Goal: Task Accomplishment & Management: Manage account settings

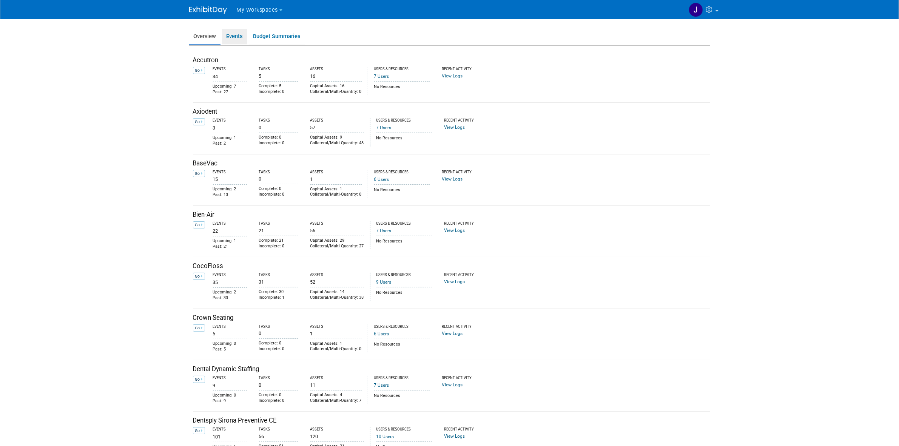
click at [237, 33] on link "Events" at bounding box center [234, 36] width 25 height 15
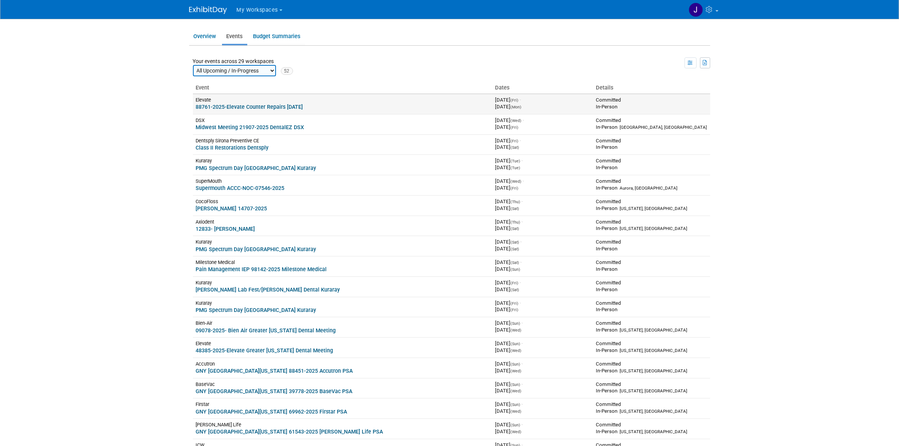
click at [225, 105] on link "88761-2025-Elevate Counter Repairs [DATE]" at bounding box center [249, 107] width 107 height 6
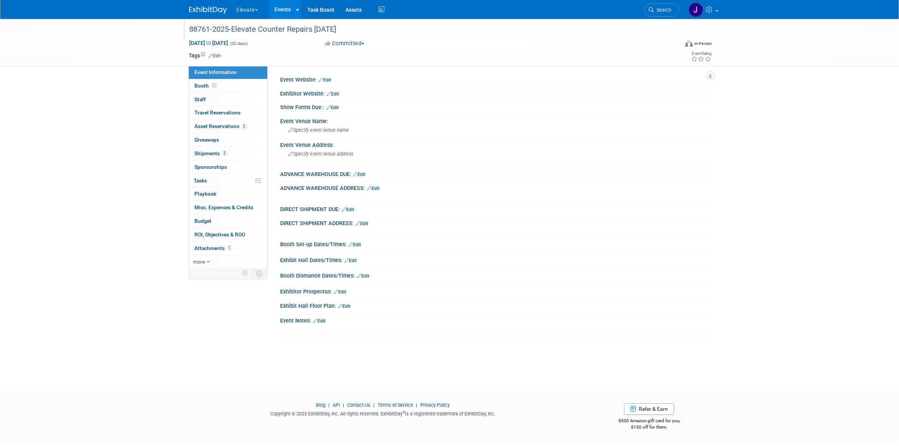
click at [197, 29] on div "88761-2025-Elevate Counter Repairs [DATE]" at bounding box center [427, 30] width 481 height 14
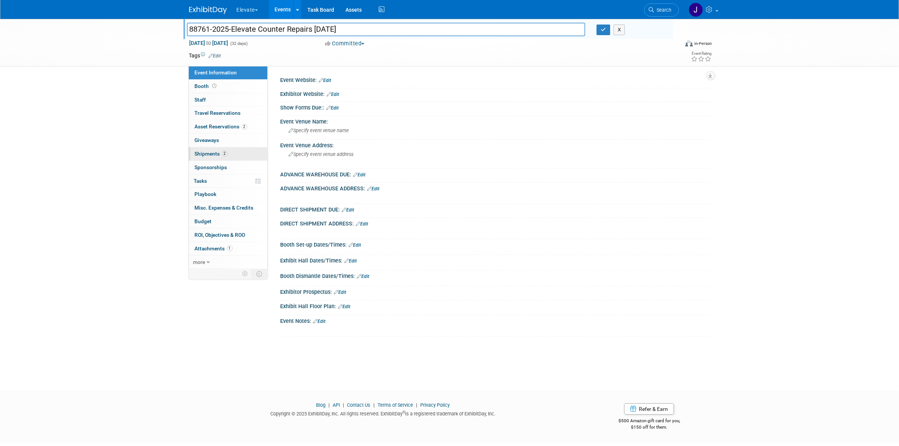
click at [225, 156] on span "Shipments 2" at bounding box center [211, 154] width 33 height 6
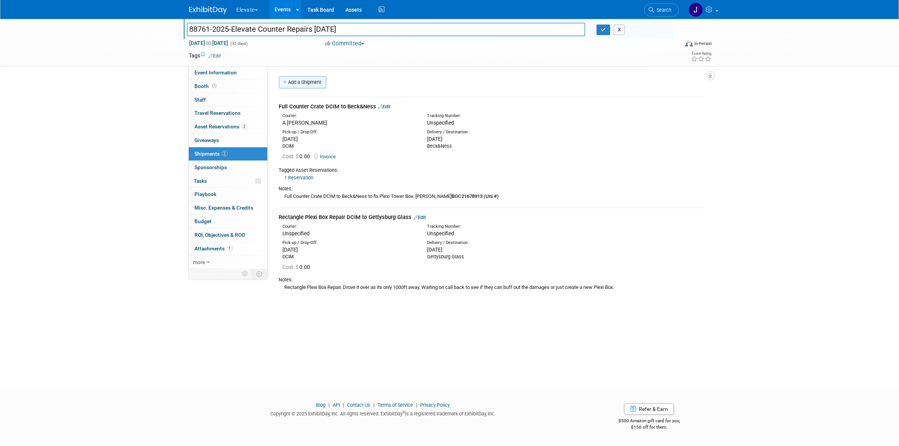
click at [318, 82] on link "Add a Shipment" at bounding box center [302, 82] width 47 height 12
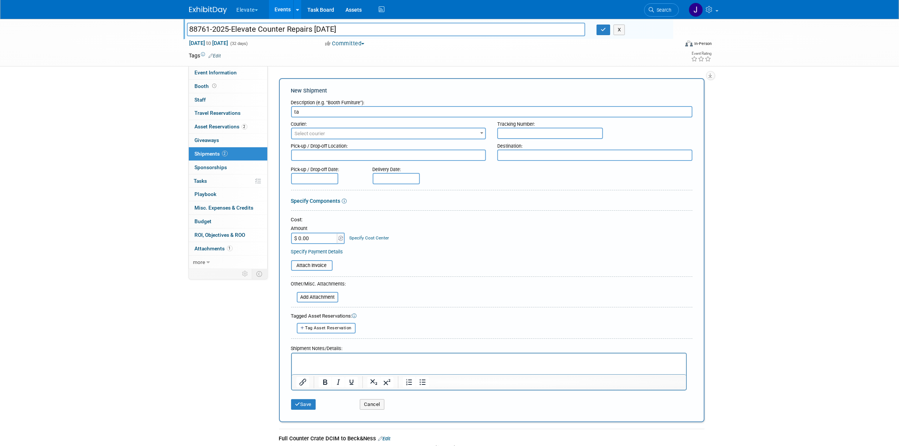
type input "t"
click at [378, 399] on button "Cancel" at bounding box center [372, 404] width 25 height 11
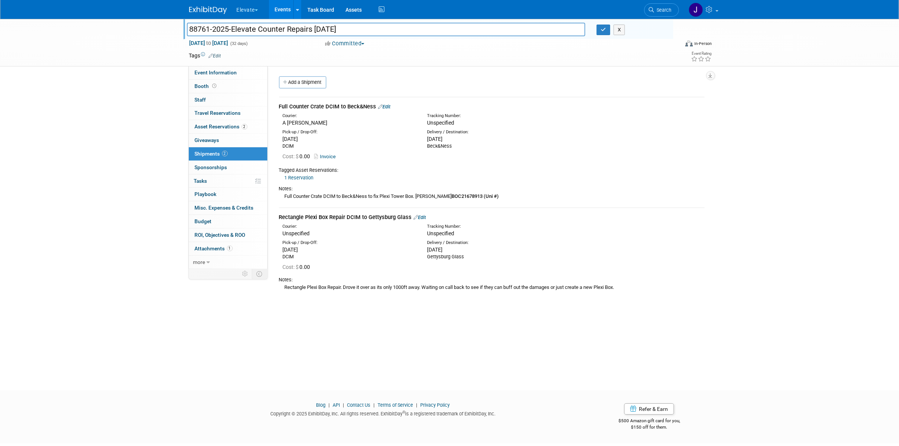
click at [424, 218] on link "Edit" at bounding box center [420, 217] width 12 height 6
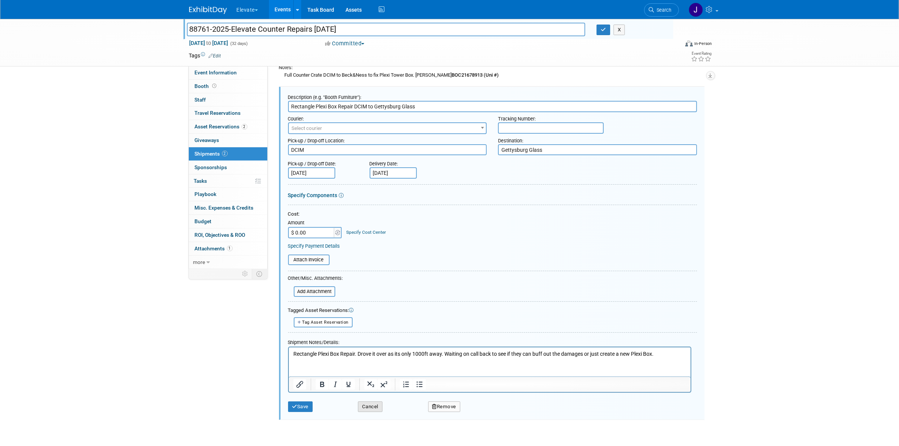
click at [378, 405] on button "Cancel" at bounding box center [370, 406] width 25 height 11
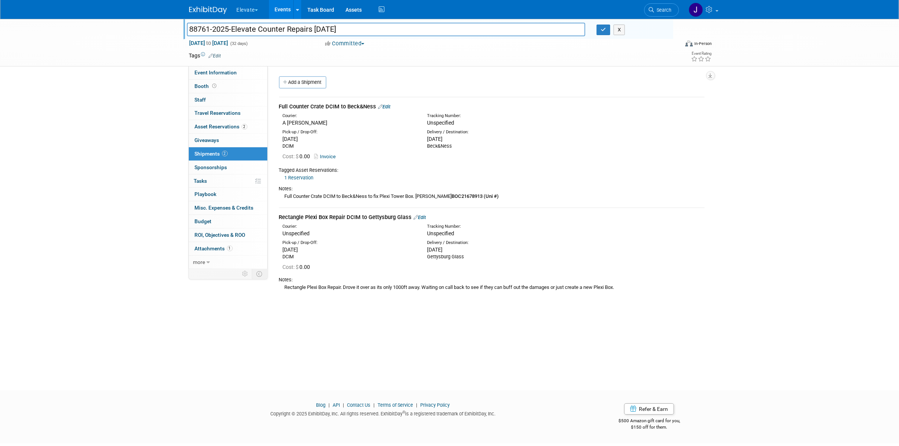
click at [423, 218] on link "Edit" at bounding box center [420, 217] width 12 height 6
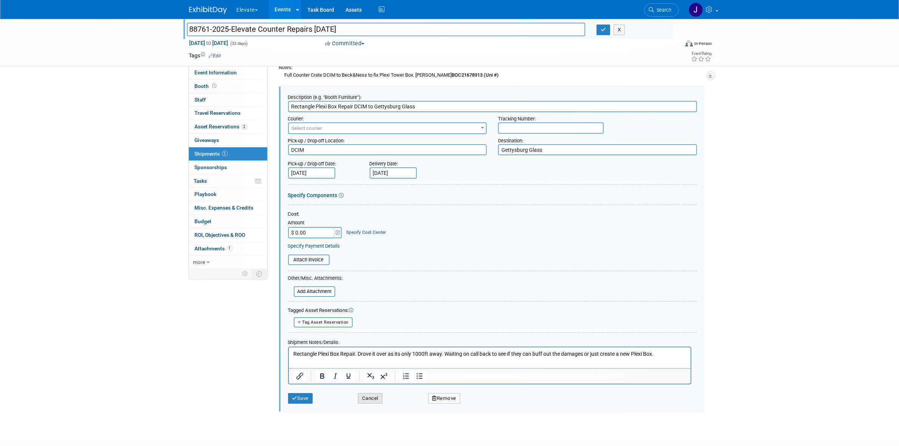
click at [373, 393] on button "Cancel" at bounding box center [370, 398] width 25 height 11
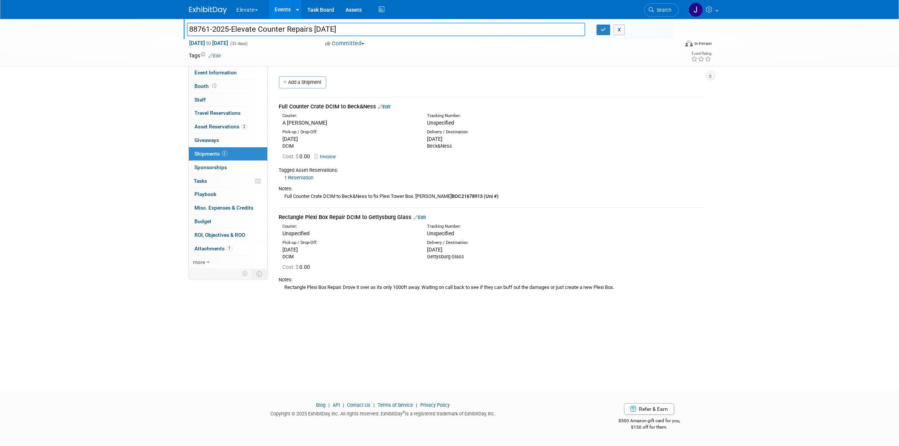
click at [365, 213] on div "Rectangle Plexi Box Repair DCIM to Gettysburg Glass Edit" at bounding box center [492, 217] width 426 height 8
copy div "Rectangle Plexi Box Repair DCIM to Gettysburg Glass"
click at [287, 84] on link "Add a Shipment" at bounding box center [302, 82] width 47 height 12
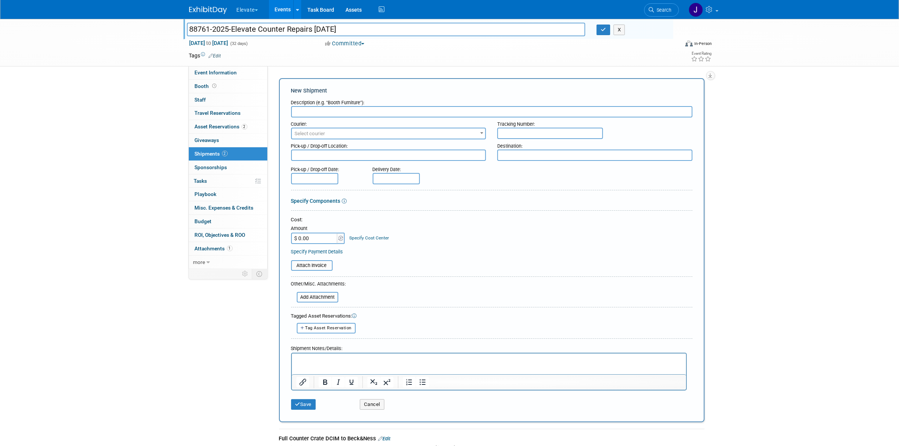
click at [335, 364] on html at bounding box center [489, 358] width 394 height 11
drag, startPoint x: 359, startPoint y: 360, endPoint x: 377, endPoint y: 361, distance: 17.8
click at [377, 361] on p "Rectangle Plexi Box Repair DCIM to Gettysburg Glass" at bounding box center [489, 360] width 386 height 8
copy p "DCIM to"
click at [432, 359] on p "Rectangle Plexi Box Repair Gettysburg Glass" at bounding box center [489, 360] width 386 height 8
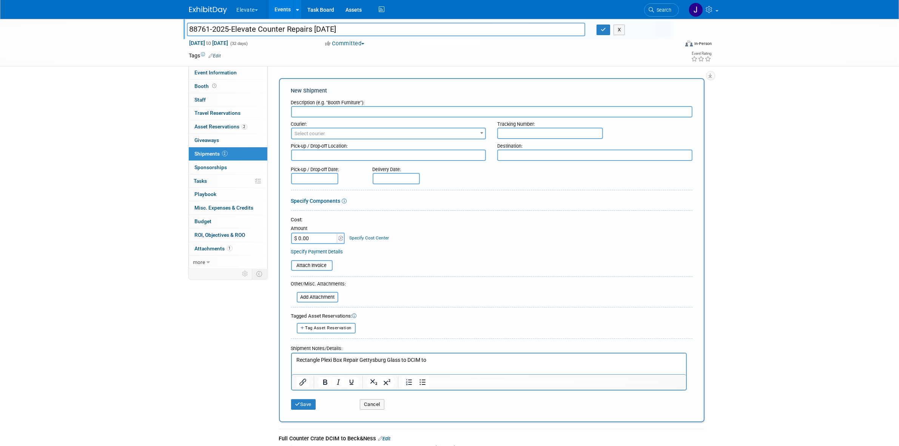
click at [423, 362] on p "Rectangle Plexi Box Repair Gettysburg Glass to DCIM to" at bounding box center [489, 360] width 386 height 8
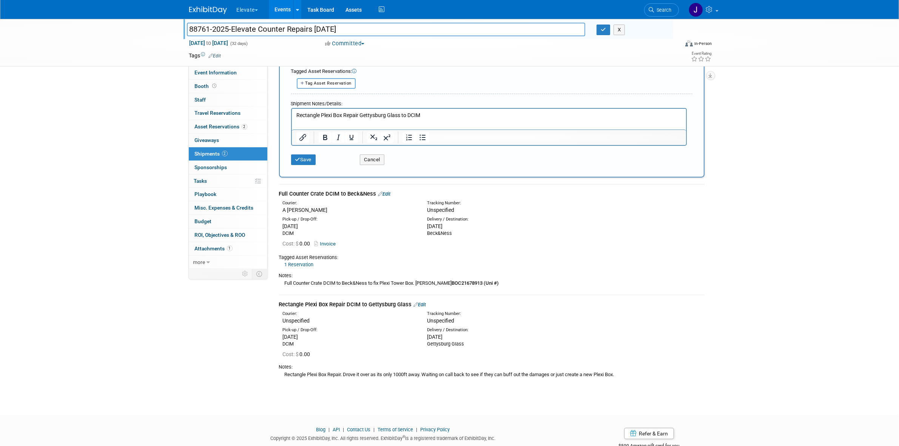
scroll to position [263, 0]
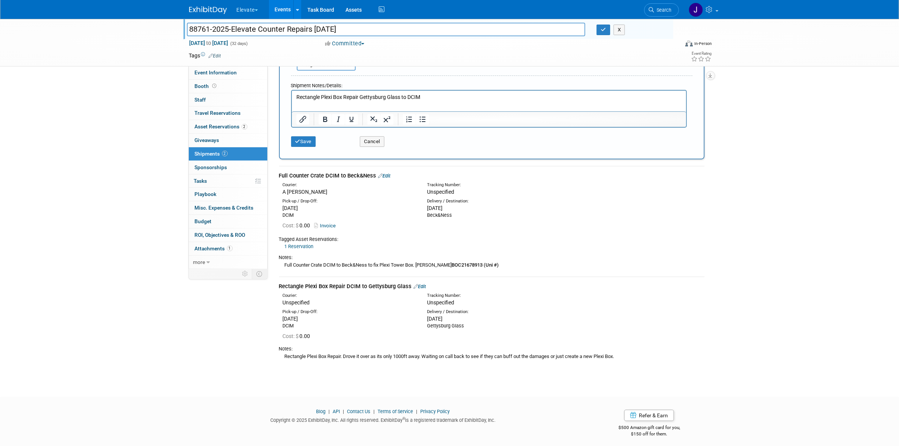
click at [356, 99] on p "Rectangle Plexi Box Repair Gettysburg Glass to DCIM" at bounding box center [489, 97] width 386 height 8
copy p "Rectangle Plexi Box Repair Gettysburg Glass to DCIM"
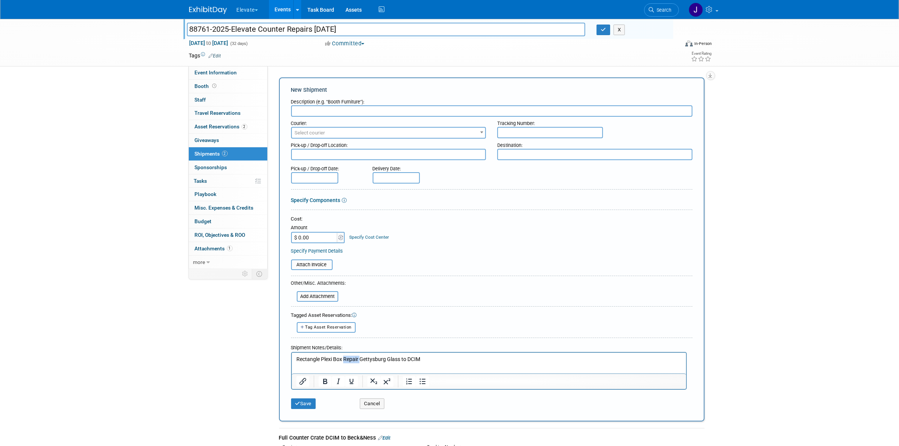
scroll to position [0, 0]
click at [347, 110] on input "text" at bounding box center [491, 111] width 401 height 11
type input "Rectangle Plexi Box Repair Gettysburg Glass to DCIM"
click at [362, 356] on p "Rectangle Plexi Box Repair Gettysburg Glass to DCIM" at bounding box center [489, 360] width 386 height 8
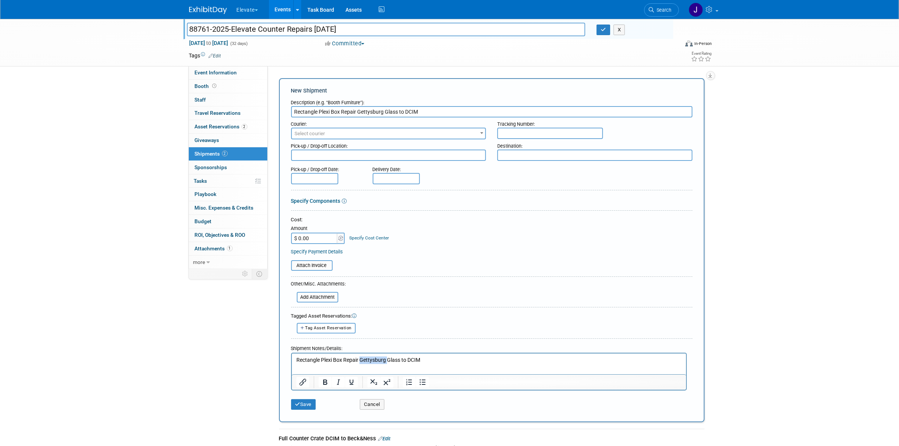
click at [362, 356] on p "Rectangle Plexi Box Repair Gettysburg Glass to DCIM" at bounding box center [489, 360] width 386 height 8
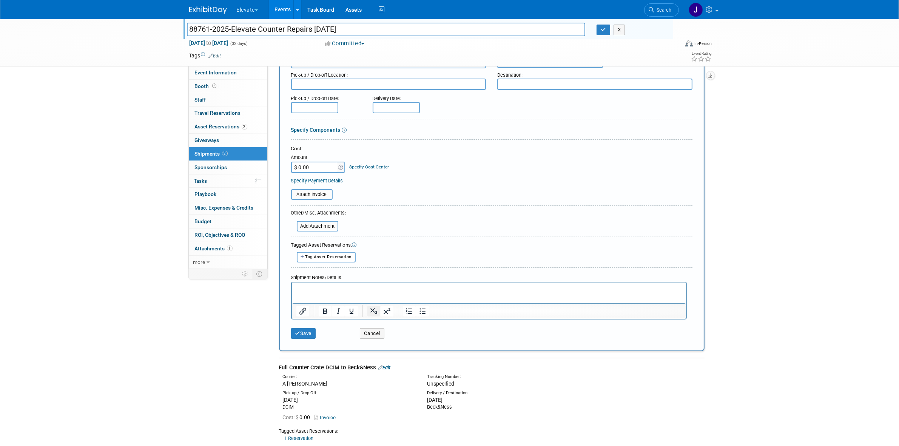
scroll to position [263, 0]
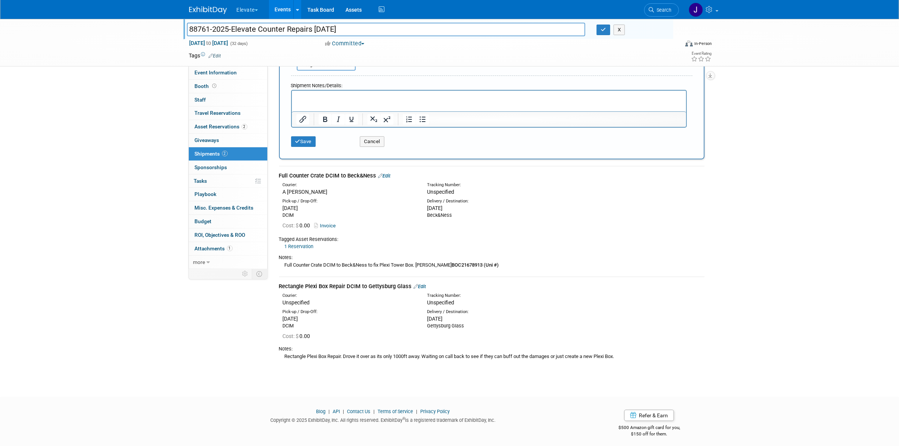
click at [362, 352] on div "Rectangle Plexi Box Repair. Drove it over as its only 1000ft away. Waiting on c…" at bounding box center [492, 356] width 426 height 8
click at [345, 352] on div "Rectangle Plexi Box Repair. Drove it over as its only 1000ft away. Waiting on c…" at bounding box center [492, 356] width 426 height 8
drag, startPoint x: 285, startPoint y: 350, endPoint x: 427, endPoint y: 352, distance: 142.0
click at [427, 352] on div "Rectangle Plexi Box Repair. Drove it over as its only 1000ft away. Waiting on c…" at bounding box center [492, 356] width 426 height 8
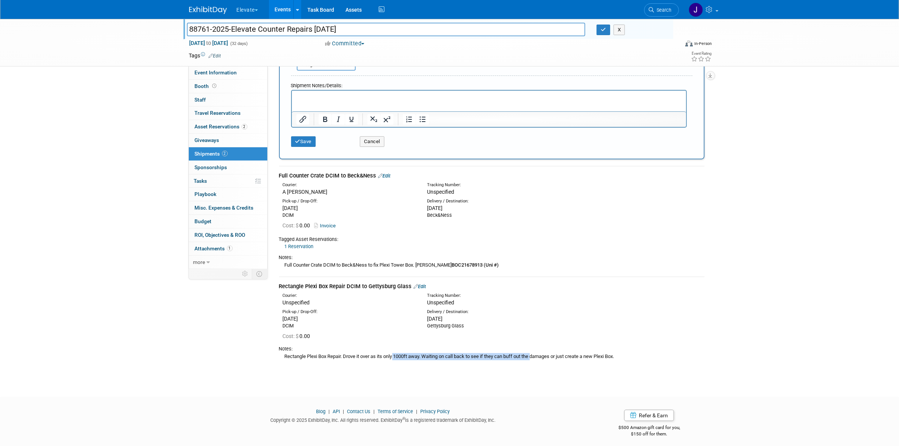
copy div "Rectangle Plexi Box Repair. Drove it over as its only 1000ft away."
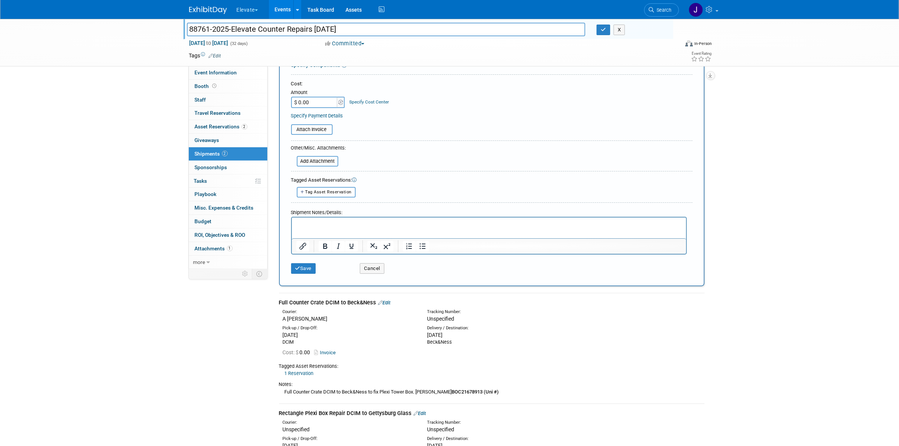
scroll to position [0, 0]
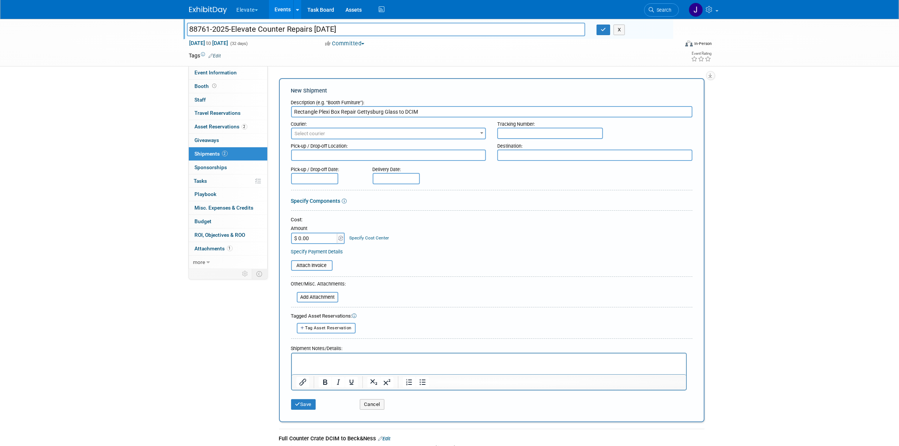
click at [340, 348] on div "Shipment Notes/Details:" at bounding box center [489, 347] width 396 height 11
click at [341, 359] on p "Rich Text Area. Press ALT-0 for help." at bounding box center [489, 360] width 386 height 8
click at [472, 358] on p "Rectangle Plexi Box Repair. Drove it over as its only 1000ft away." at bounding box center [489, 360] width 386 height 8
click at [306, 178] on input "text" at bounding box center [314, 178] width 47 height 11
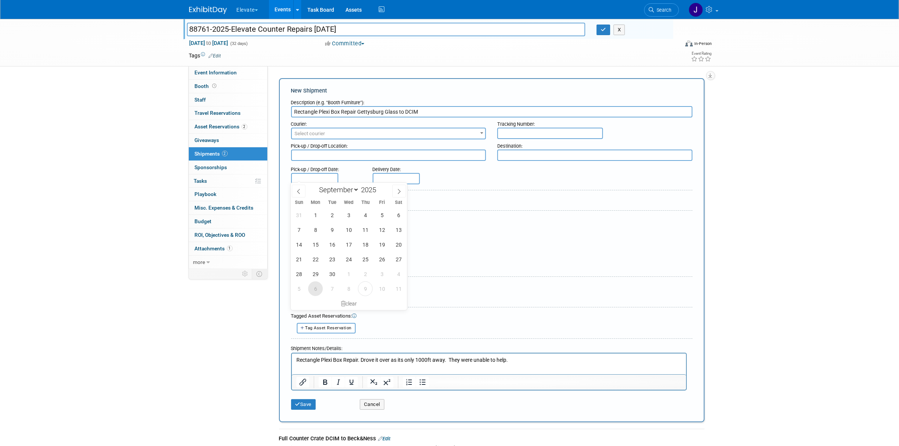
click at [319, 288] on span "6" at bounding box center [315, 288] width 15 height 15
type input "Oct 6, 2025"
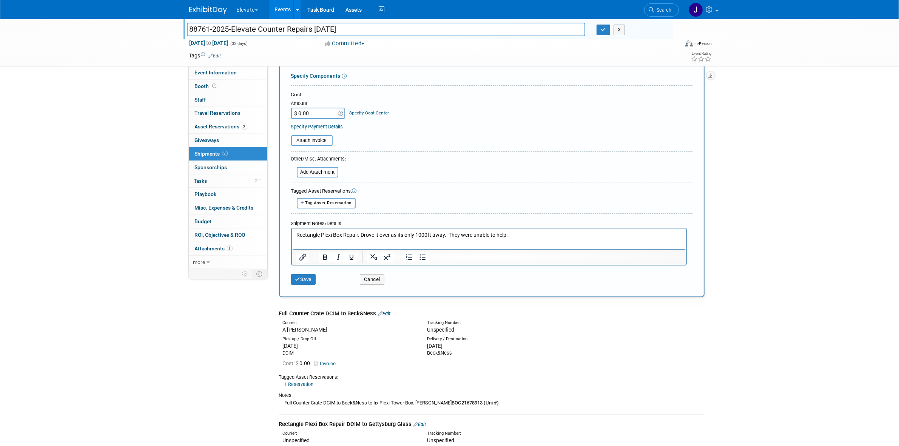
scroll to position [263, 0]
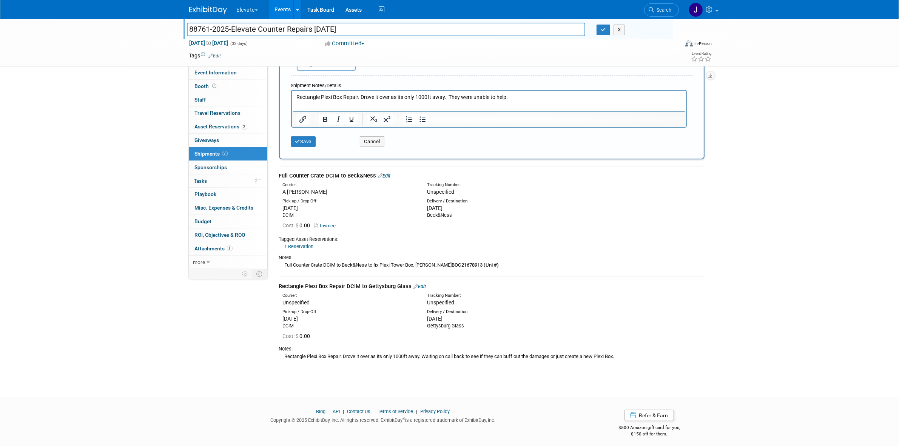
click at [424, 284] on link "Edit" at bounding box center [420, 287] width 12 height 6
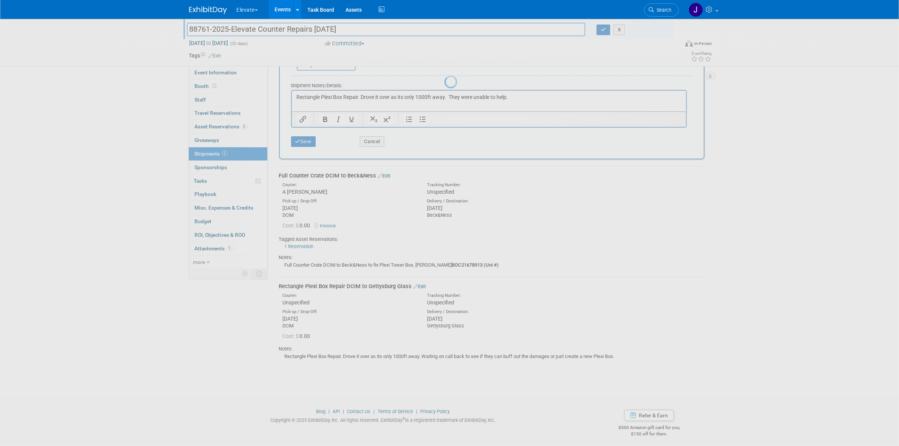
select select "8"
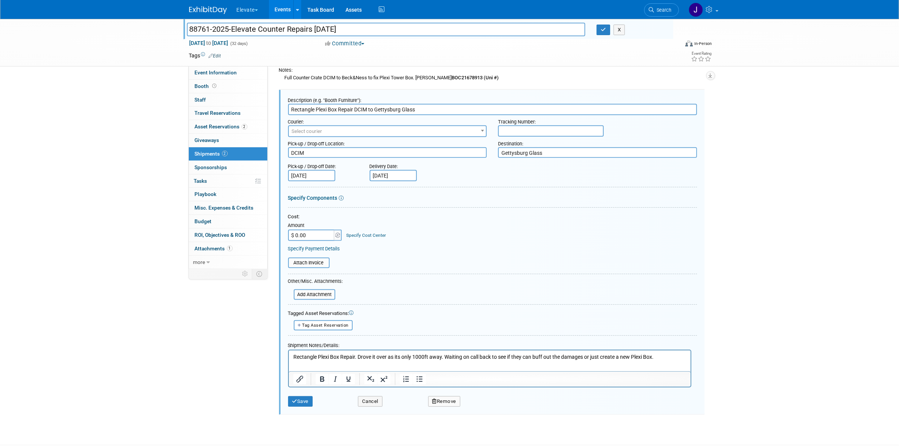
scroll to position [0, 0]
click at [429, 299] on div "clear" at bounding box center [427, 298] width 116 height 13
click at [305, 396] on button "Save" at bounding box center [300, 401] width 25 height 11
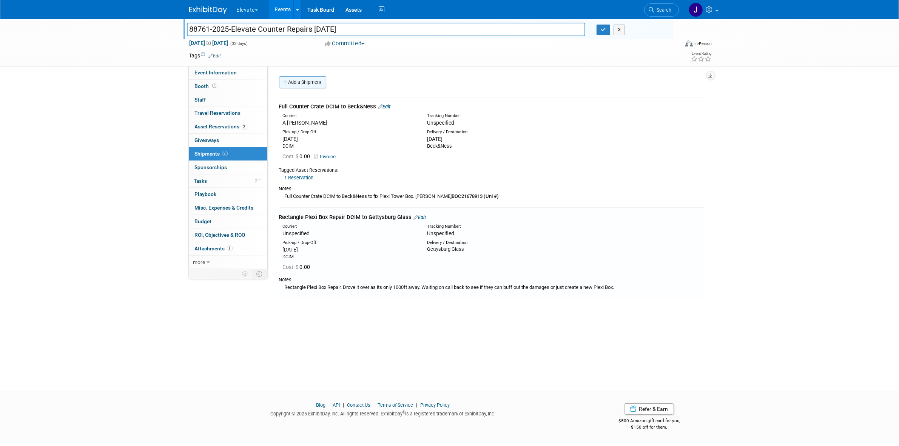
click at [308, 78] on link "Add a Shipment" at bounding box center [302, 82] width 47 height 12
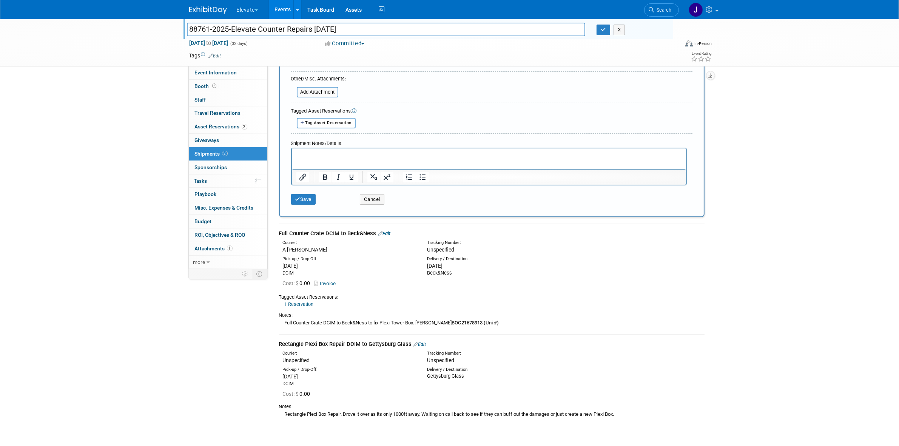
scroll to position [263, 0]
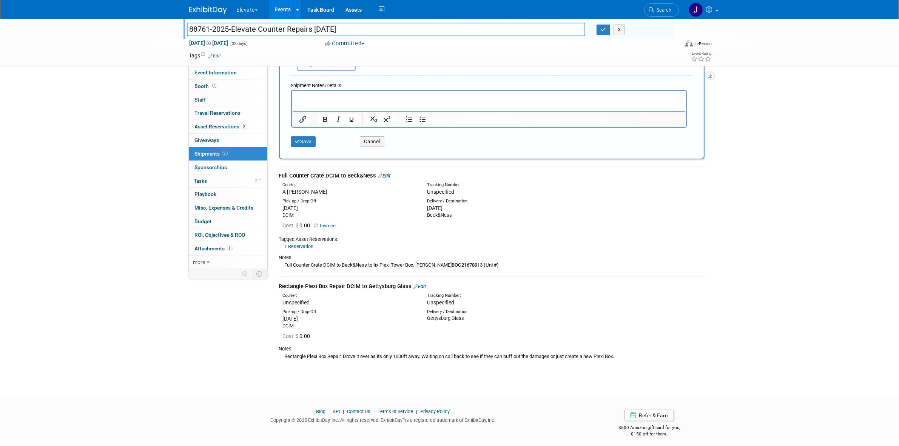
click at [321, 352] on div "Rectangle Plexi Box Repair. Drove it over as its only 1000ft away. Waiting on c…" at bounding box center [492, 356] width 426 height 8
drag, startPoint x: 380, startPoint y: 350, endPoint x: 345, endPoint y: 355, distance: 35.9
click at [381, 352] on div "Rectangle Plexi Box Repair. Drove it over as its only 1000ft away. Waiting on c…" at bounding box center [492, 356] width 426 height 8
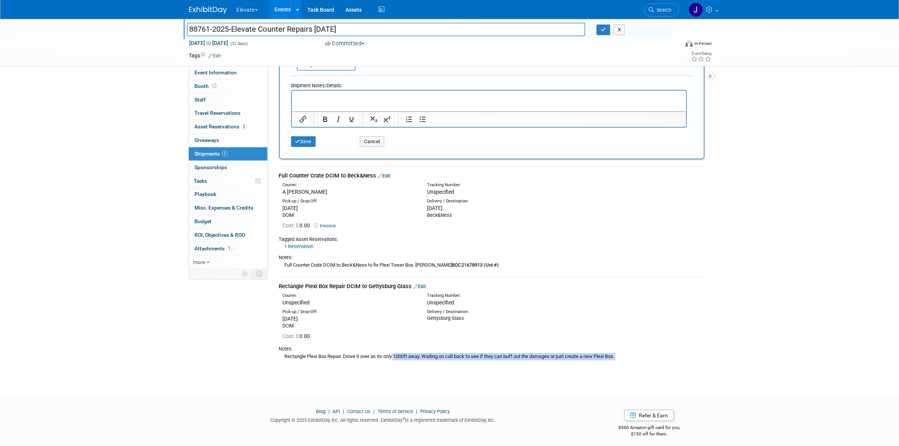
click at [302, 355] on div "Rectangle Plexi Box Repair. Drove it over as its only 1000ft away. Waiting on c…" at bounding box center [492, 356] width 426 height 8
click at [285, 352] on div "Rectangle Plexi Box Repair. Drove it over as its only 1000ft away. Waiting on c…" at bounding box center [492, 356] width 426 height 8
click at [332, 371] on div "88761-2025-Elevate Counter Repairs 9.26.25 88761-2025-Elevate Counter Repairs 9…" at bounding box center [449, 69] width 899 height 627
drag, startPoint x: 425, startPoint y: 352, endPoint x: 284, endPoint y: 353, distance: 141.6
click at [284, 353] on div "Rectangle Plexi Box Repair. Drove it over as its only 1000ft away. Waiting on c…" at bounding box center [492, 356] width 426 height 8
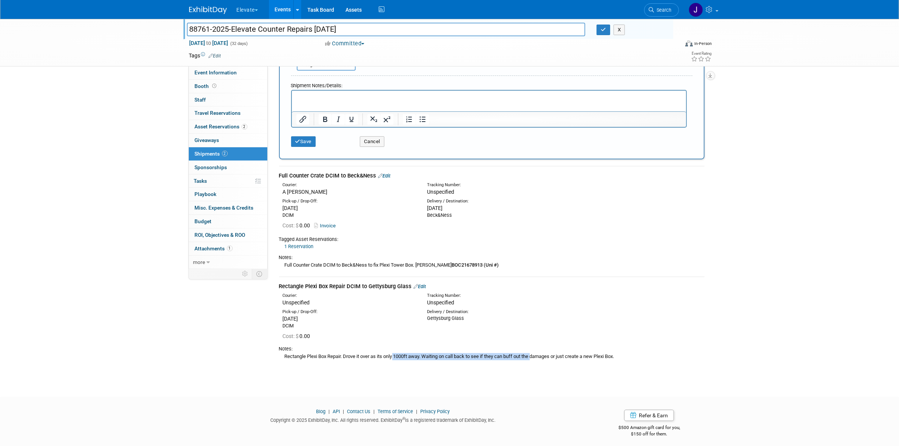
copy div "Rectangle Plexi Box Repair. Drove it over as its only 1000ft away."
click at [348, 86] on div "Shipment Notes/Details:" at bounding box center [489, 84] width 396 height 11
click at [348, 99] on p "Rich Text Area. Press ALT-0 for help." at bounding box center [489, 97] width 386 height 8
click at [458, 96] on p "Rectangle Plexi Box Repair. Drove it over as its only 1000ft away." at bounding box center [489, 97] width 386 height 8
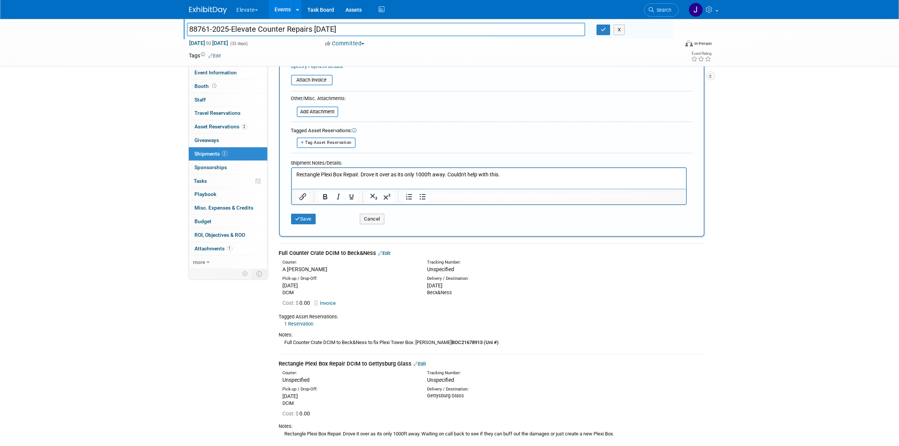
scroll to position [189, 0]
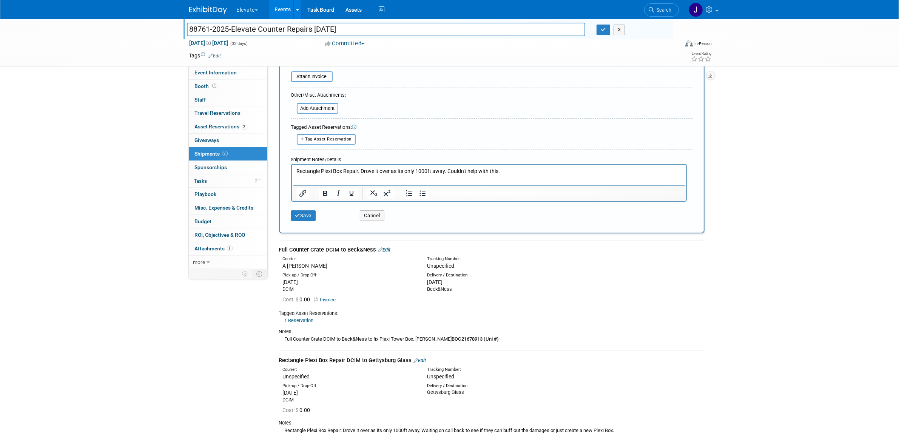
drag, startPoint x: 320, startPoint y: 349, endPoint x: 318, endPoint y: 354, distance: 5.4
click at [320, 351] on td "Rectangle Plexi Box Repair DCIM to Gettysburg Glass Edit Courier: Unspecified T…" at bounding box center [492, 396] width 426 height 91
click at [318, 356] on div "Rectangle Plexi Box Repair DCIM to Gettysburg Glass Edit" at bounding box center [492, 360] width 426 height 8
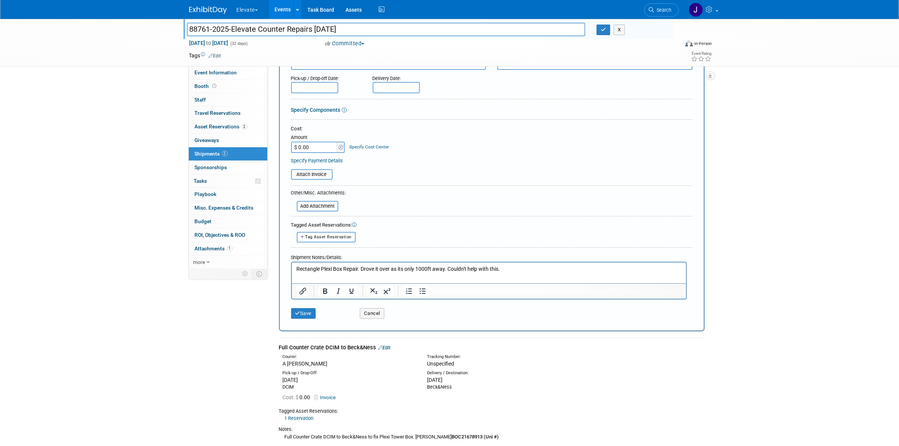
scroll to position [0, 0]
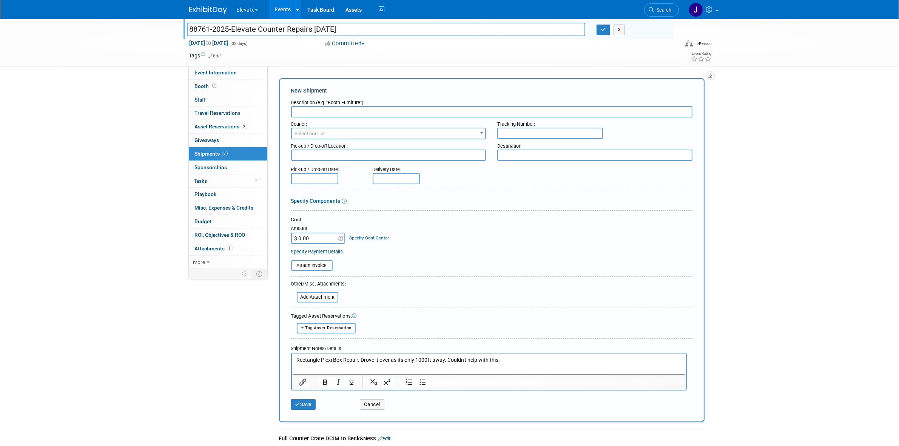
click at [355, 114] on input "text" at bounding box center [491, 111] width 401 height 11
paste input "Rectangle Plexi Box Repair DCIM to Gettysburg Glass"
drag, startPoint x: 366, startPoint y: 106, endPoint x: 359, endPoint y: 111, distance: 8.3
click at [366, 106] on input "Rectangle Plexi Box Repair DCIM to Gettysburg Glass" at bounding box center [491, 111] width 401 height 11
click at [327, 114] on input "Rectangle Plexi Box Repair DCIM to Gettysburg Glass" at bounding box center [491, 111] width 401 height 11
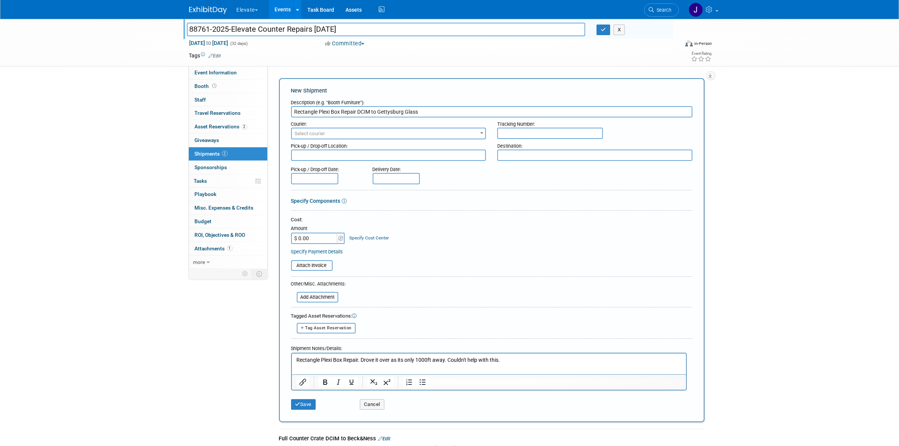
click at [320, 113] on input "Rectangle Plexi Box Repair DCIM to Gettysburg Glass" at bounding box center [491, 111] width 401 height 11
click at [310, 114] on input "Rectangle Plexi Box Repair DCIM to Gettysburg Glass" at bounding box center [491, 111] width 401 height 11
click at [360, 110] on input "Rectangle Plexi Box Repair DCIM to Gettysburg Glass" at bounding box center [491, 111] width 401 height 11
click at [360, 112] on input "Rectangle Plexi Box Repair to Gettysburg Glass" at bounding box center [491, 111] width 401 height 11
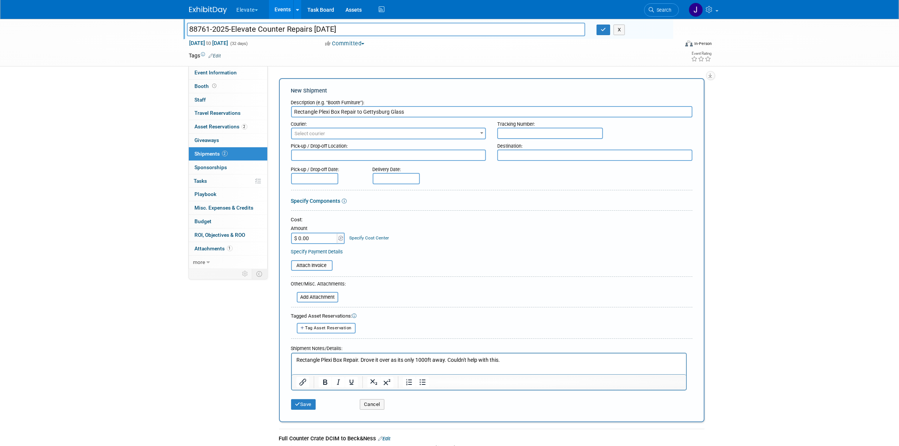
click at [360, 112] on input "Rectangle Plexi Box Repair to Gettysburg Glass" at bounding box center [491, 111] width 401 height 11
click at [421, 120] on div "Courier:" at bounding box center [388, 122] width 195 height 10
click at [423, 110] on input "Rectangle Plexi Box Repair Gettysburg Glass" at bounding box center [491, 111] width 401 height 11
paste input "DCIM"
type input "Rectangle Plexi Box Repair Gettysburg Glass to DCIM"
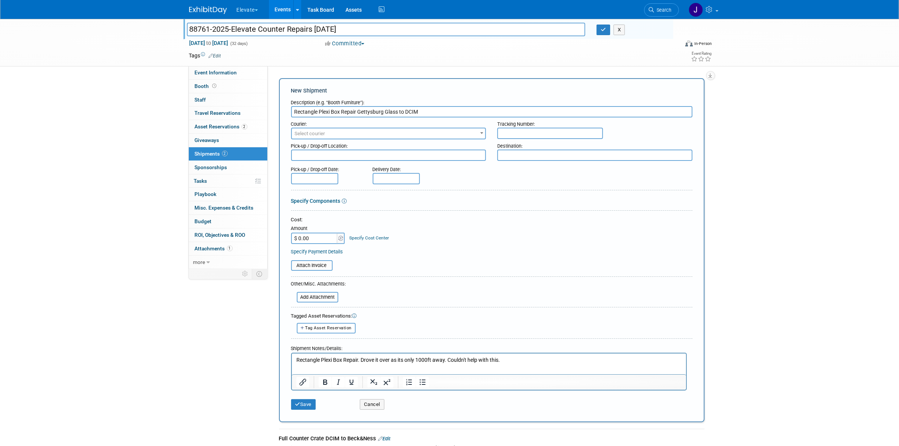
click at [527, 155] on textarea at bounding box center [594, 155] width 195 height 11
paste textarea "DCIM"
type textarea "DCIM"
drag, startPoint x: 359, startPoint y: 113, endPoint x: 398, endPoint y: 110, distance: 38.6
click at [398, 110] on input "Rectangle Plexi Box Repair Gettysburg Glass to DCIM" at bounding box center [491, 111] width 401 height 11
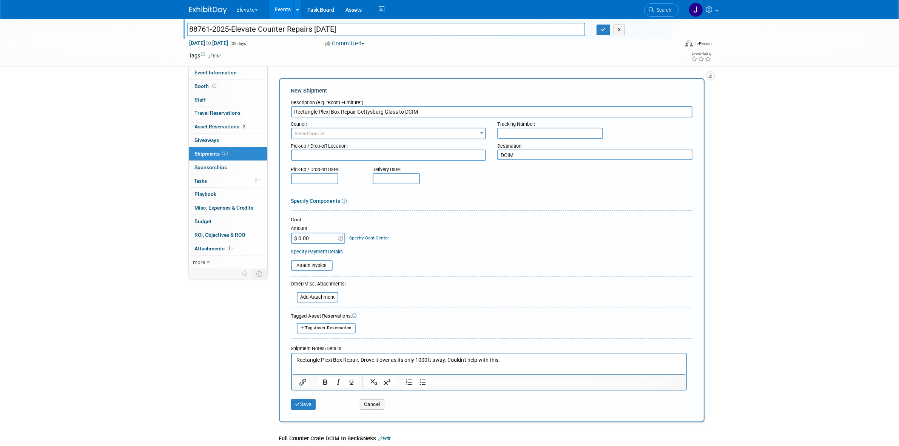
click at [364, 150] on textarea at bounding box center [388, 155] width 195 height 11
paste textarea "Gettysburg Glass"
type textarea "Gettysburg Glass"
click at [316, 176] on input "text" at bounding box center [314, 177] width 47 height 11
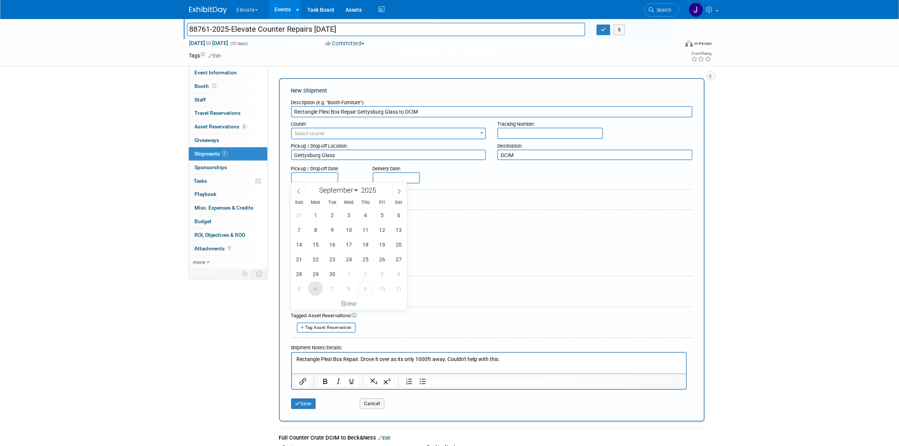
click at [319, 292] on span "6" at bounding box center [315, 288] width 15 height 15
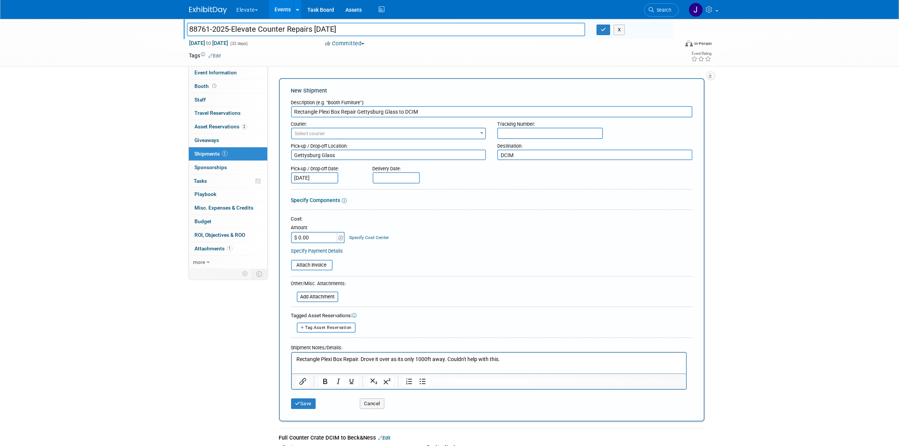
click at [307, 178] on input "Oct 6, 2025" at bounding box center [314, 177] width 47 height 11
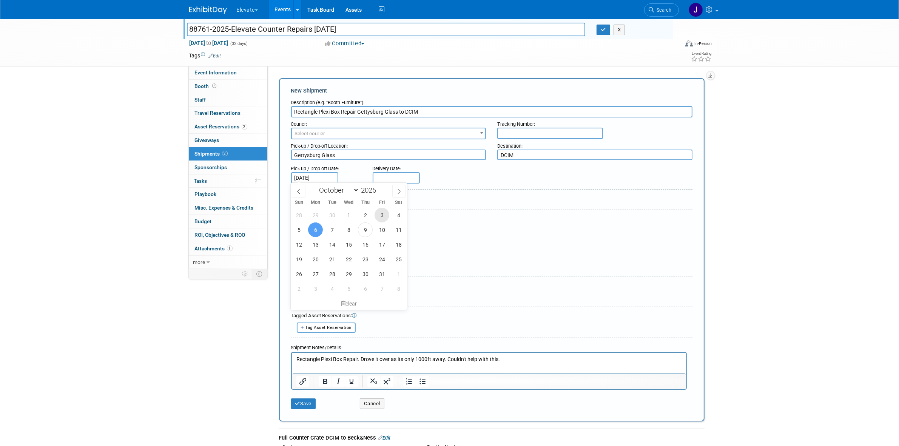
click at [379, 214] on span "3" at bounding box center [382, 215] width 15 height 15
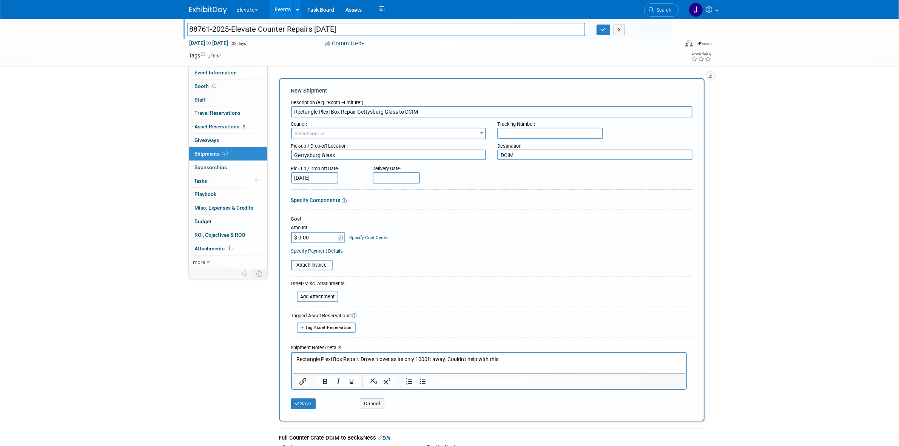
click at [324, 176] on input "Oct 3, 2025" at bounding box center [314, 177] width 47 height 11
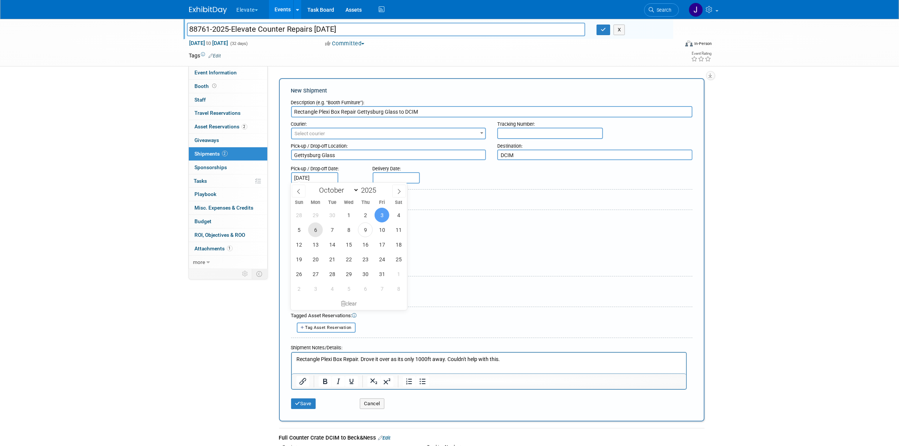
click at [312, 228] on span "6" at bounding box center [315, 229] width 15 height 15
type input "Oct 6, 2025"
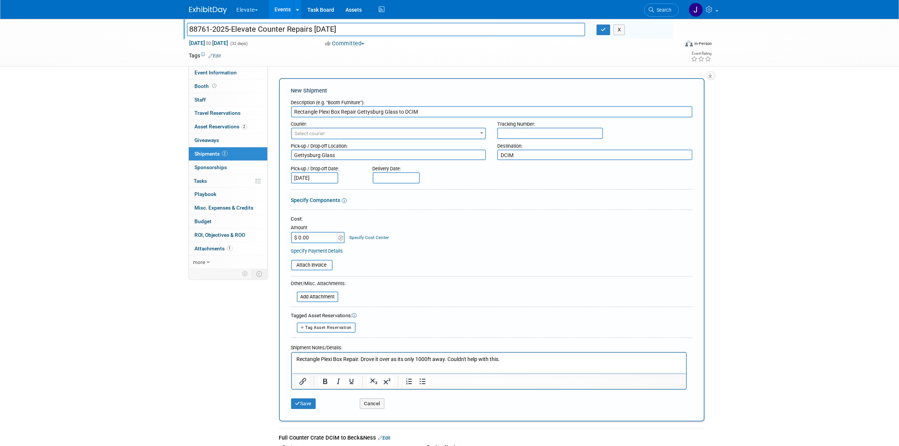
click at [303, 407] on div "Save Cancel" at bounding box center [491, 401] width 401 height 23
click at [303, 401] on button "Save" at bounding box center [303, 403] width 25 height 11
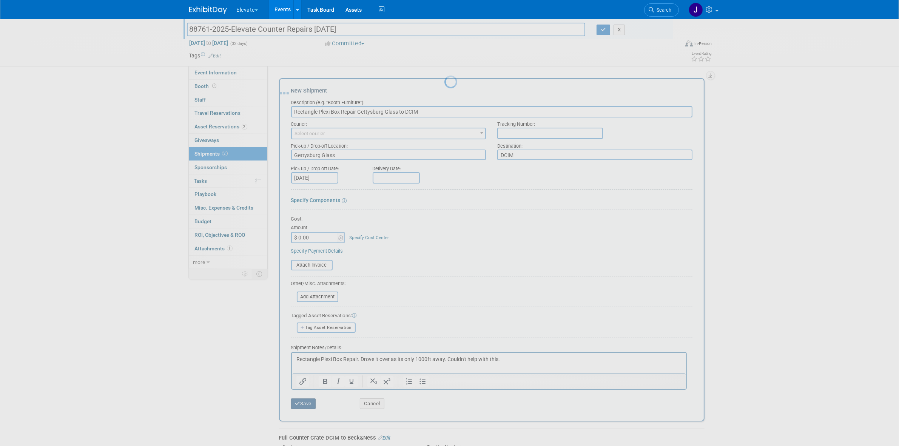
scroll to position [25, 0]
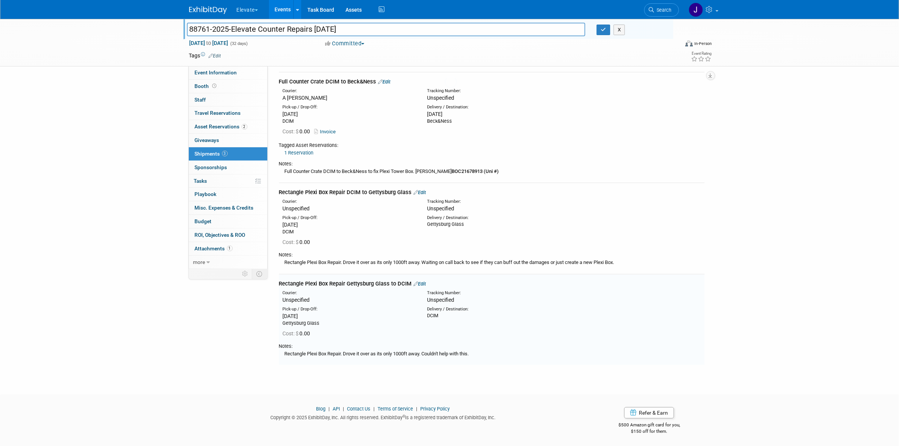
click at [303, 401] on body "Elevate Explore: My Workspaces 29 Go to Workspace: Accutron Axiodent BaseVac Bi…" at bounding box center [449, 198] width 899 height 446
click at [605, 29] on icon "button" at bounding box center [603, 29] width 5 height 5
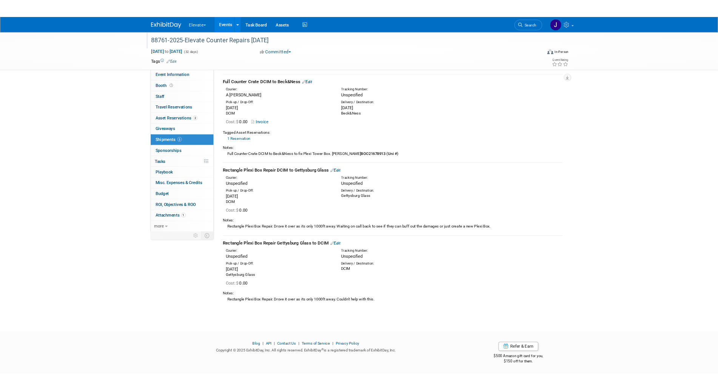
scroll to position [25, 0]
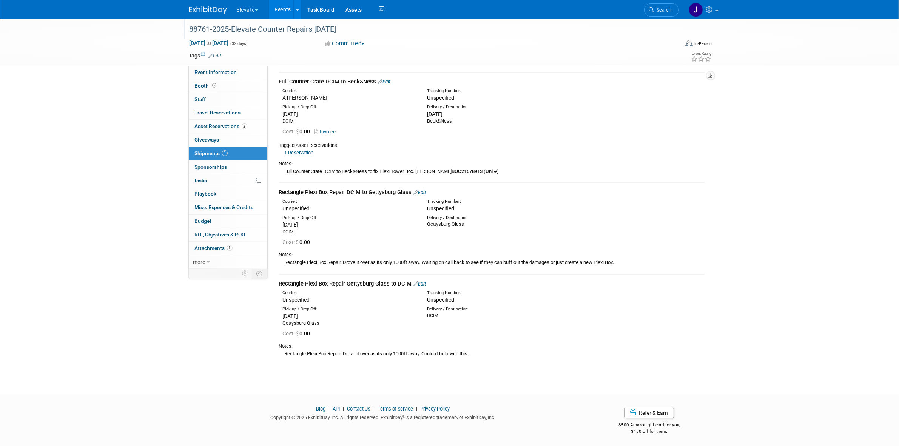
click at [770, 59] on div "88761-2025-Elevate Counter Repairs 9.26.25 Sep 26, 2025 to Oct 27, 2025 (32 day…" at bounding box center [449, 43] width 899 height 48
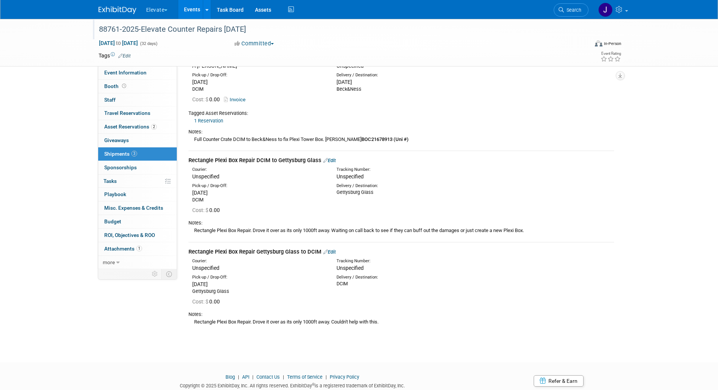
scroll to position [0, 0]
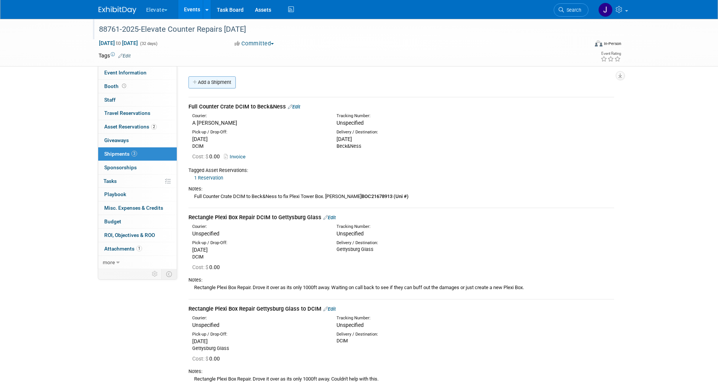
click at [220, 86] on link "Add a Shipment" at bounding box center [211, 82] width 47 height 12
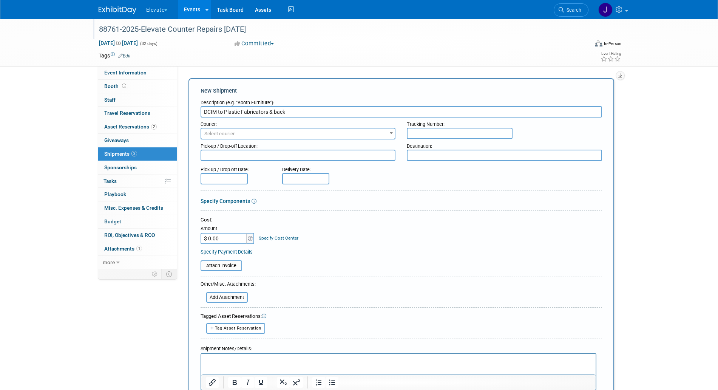
type input "DCIM to Plastic Fabricators & back"
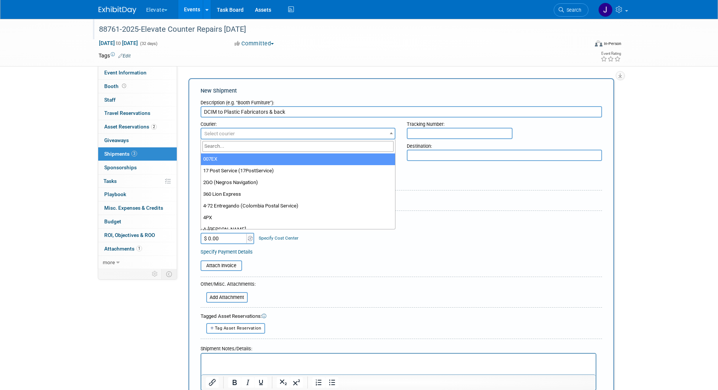
click at [272, 129] on span "Select courier" at bounding box center [298, 133] width 194 height 11
click at [342, 133] on span "Select courier" at bounding box center [298, 133] width 194 height 11
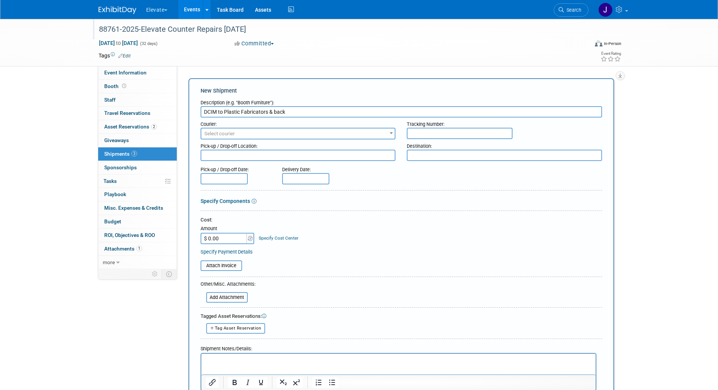
click at [325, 152] on textarea at bounding box center [298, 155] width 195 height 11
type textarea "DCIM"
drag, startPoint x: 225, startPoint y: 113, endPoint x: 270, endPoint y: 113, distance: 45.3
click at [270, 113] on input "DCIM to Plastic Fabricators & back" at bounding box center [401, 111] width 401 height 11
click at [483, 157] on textarea at bounding box center [504, 155] width 195 height 11
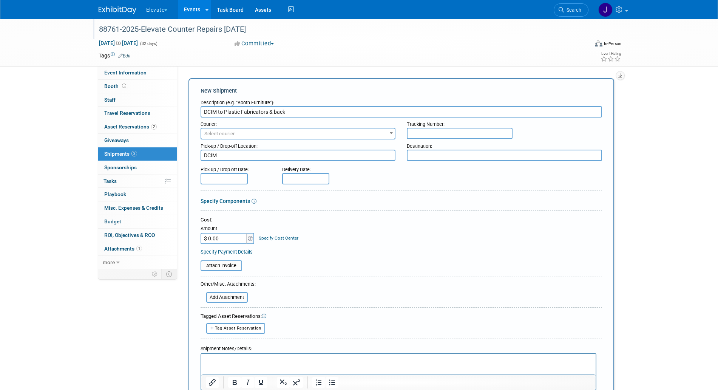
paste textarea "Plastic Fabricators"
type textarea "Plastic Fabricators"
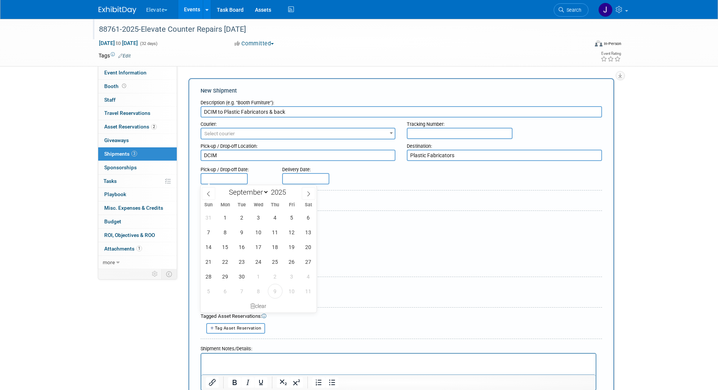
click at [217, 173] on input "text" at bounding box center [224, 178] width 47 height 11
click at [273, 293] on span "9" at bounding box center [275, 291] width 15 height 15
type input "Oct 9, 2025"
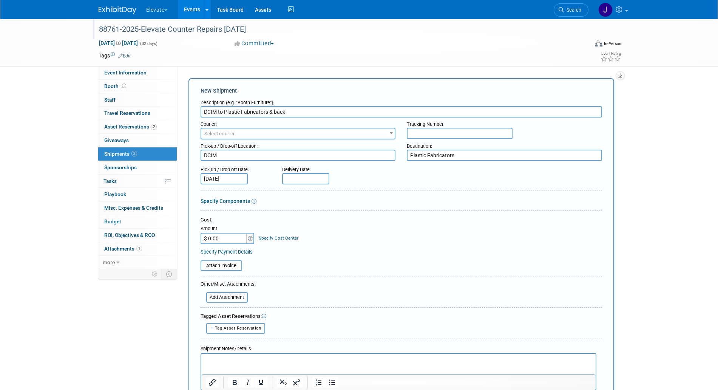
click at [302, 182] on input "text" at bounding box center [305, 178] width 47 height 11
click at [353, 284] on span "9" at bounding box center [356, 291] width 15 height 15
type input "Oct 9, 2025"
click at [236, 358] on p "Rich Text Area. Press ALT-0 for help." at bounding box center [398, 360] width 386 height 8
click at [247, 113] on input "DCIM to Plastic Fabricators & back" at bounding box center [401, 111] width 401 height 11
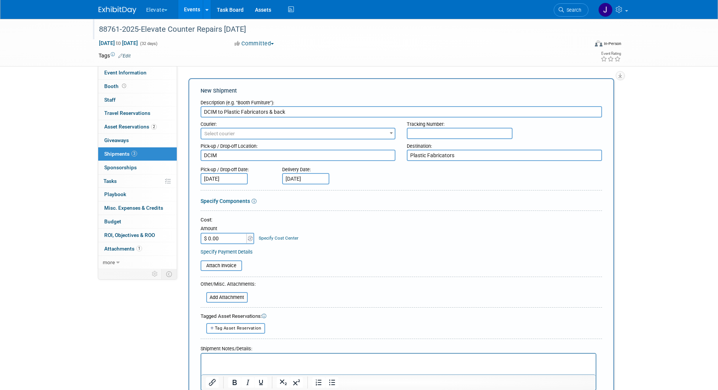
click at [247, 113] on input "DCIM to Plastic Fabricators & back" at bounding box center [401, 111] width 401 height 11
click at [284, 361] on p "Rich Text Area. Press ALT-0 for help." at bounding box center [398, 360] width 386 height 8
click at [349, 360] on p "Took the Acrylic from DCIM to Plastic Fabricators & back" at bounding box center [398, 360] width 386 height 8
click at [246, 363] on p "Took the Acrylic from DCIM to Plastic Fabricators & back" at bounding box center [398, 360] width 386 height 8
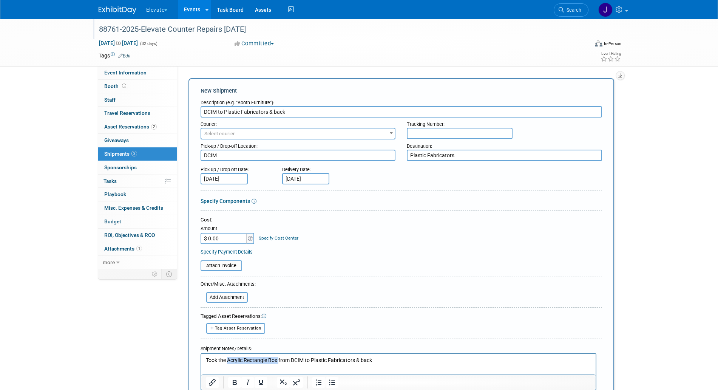
drag, startPoint x: 228, startPoint y: 360, endPoint x: 279, endPoint y: 359, distance: 51.8
click at [279, 359] on p "Took the Acrylic Rectangle Box from DCIM to Plastic Fabricators & back" at bounding box center [398, 360] width 386 height 8
copy p "Acrylic Rectangle Box"
click at [204, 108] on input "DCIM to Plastic Fabricators & back" at bounding box center [401, 111] width 401 height 11
type input "Acrylic Rectangle Box for repairs - DCIM to Plastic Fabricators & back"
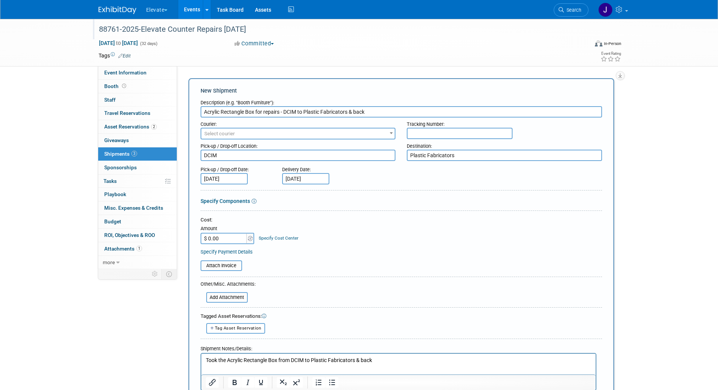
click at [370, 364] on html "Took the Acrylic Rectangle Box from DCIM to Plastic Fabricators & back" at bounding box center [398, 358] width 394 height 11
click at [392, 361] on p "Took the Acrylic Rectangle Box from DCIM to Plastic Fabricators & back" at bounding box center [398, 360] width 386 height 8
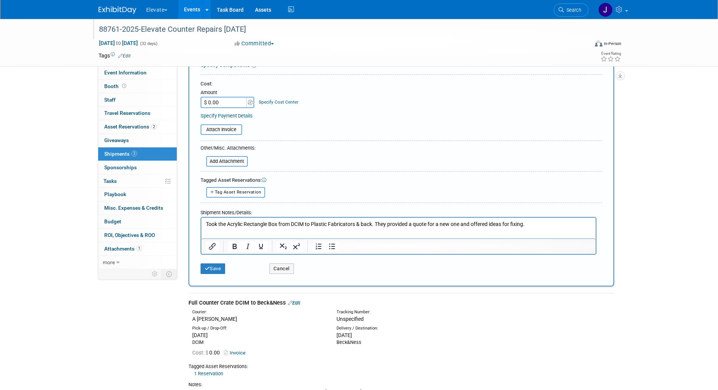
scroll to position [137, 0]
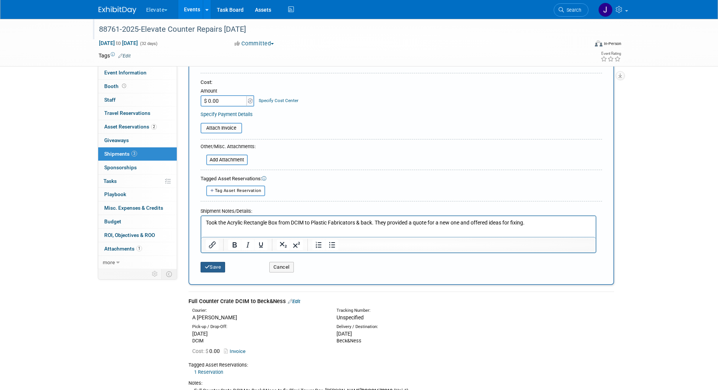
click at [217, 267] on button "Save" at bounding box center [213, 267] width 25 height 11
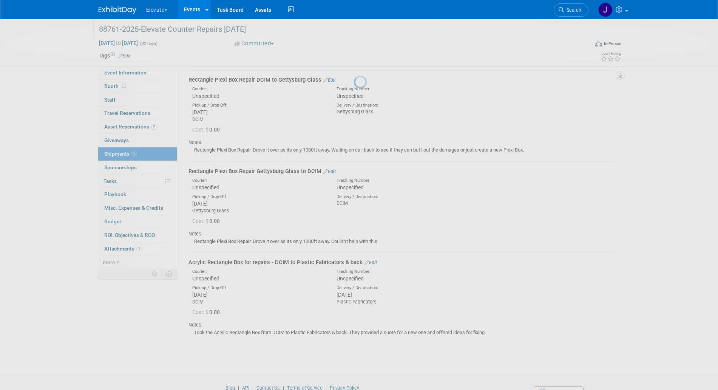
scroll to position [173, 0]
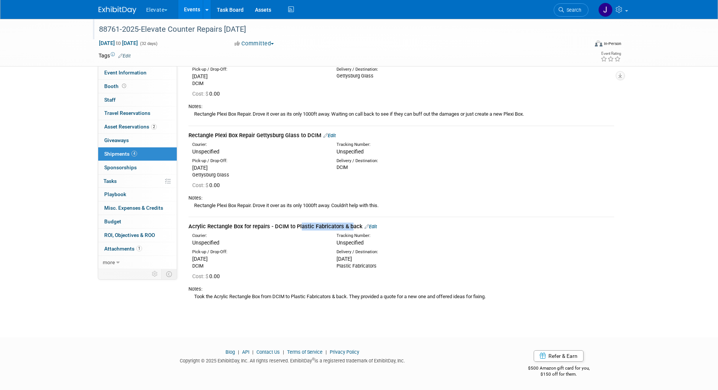
drag, startPoint x: 239, startPoint y: 225, endPoint x: 188, endPoint y: 225, distance: 50.6
click at [188, 225] on div "Acrylic Rectangle Box for repairs - DCIM to Plastic Fabricators & back Edit" at bounding box center [401, 226] width 426 height 8
copy div "Acrylic Rectangle Box"
click at [331, 137] on link "Edit" at bounding box center [329, 136] width 12 height 6
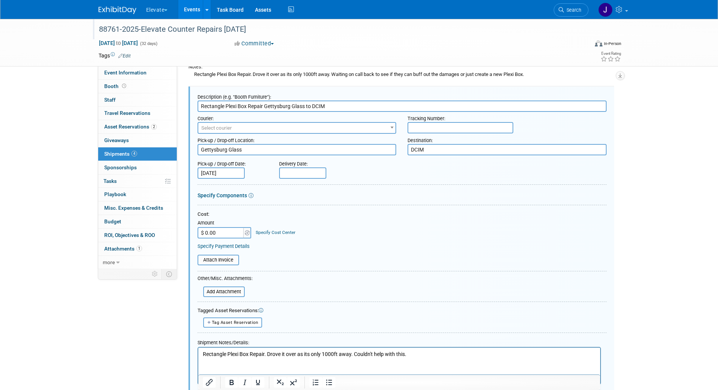
scroll to position [0, 0]
drag, startPoint x: 247, startPoint y: 106, endPoint x: 194, endPoint y: 104, distance: 53.7
click at [194, 104] on div "Description (e.g. "Booth Furniture"): Rectangle Plexi Box Repair Gettysburg Gla…" at bounding box center [401, 249] width 426 height 326
paste input "Acrylic Rectangle Box"
type input "Acrylic Rectangle Box Repair Gettysburg Glass to DCIM"
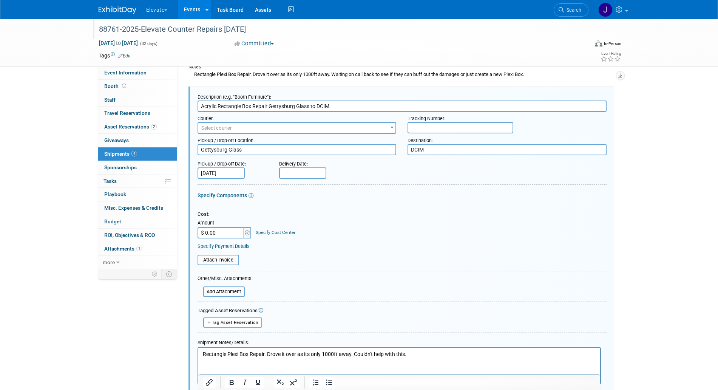
drag, startPoint x: 247, startPoint y: 354, endPoint x: 387, endPoint y: 699, distance: 372.3
click at [198, 352] on html "Rectangle Plexi Box Repair. Drove it over as its only 1000ft away. Couldn't hel…" at bounding box center [399, 352] width 402 height 11
drag, startPoint x: 251, startPoint y: 356, endPoint x: 186, endPoint y: 354, distance: 65.0
click at [198, 354] on html "Rectangle Plexi Box Repair. Drove it over as its only 1000ft away. Couldn't hel…" at bounding box center [399, 352] width 402 height 11
click at [252, 350] on p "Acrylic Rectangle BoxRepair. Drove it over as its only 1000ft away. Couldn't he…" at bounding box center [398, 354] width 393 height 8
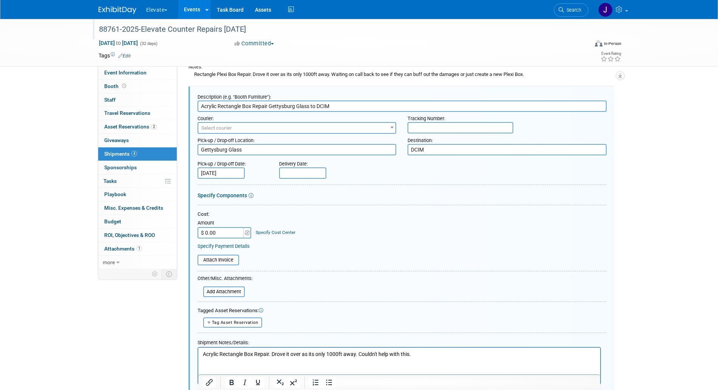
scroll to position [304, 0]
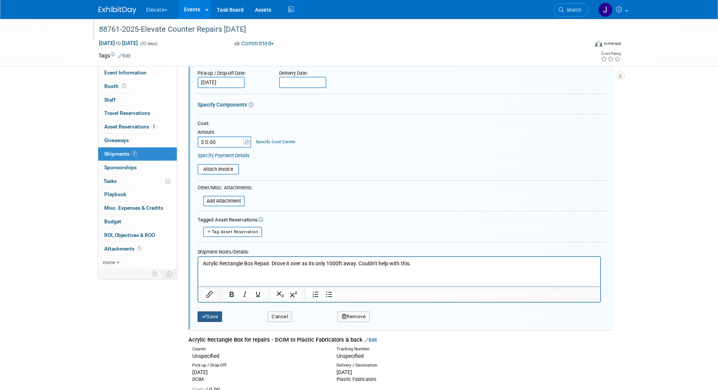
click at [204, 311] on button "Save" at bounding box center [209, 316] width 25 height 11
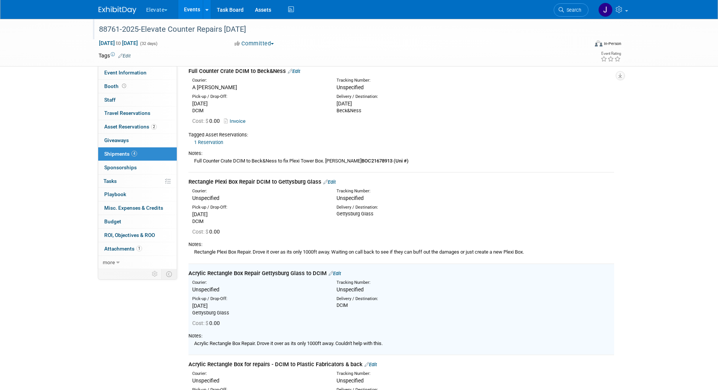
scroll to position [0, 0]
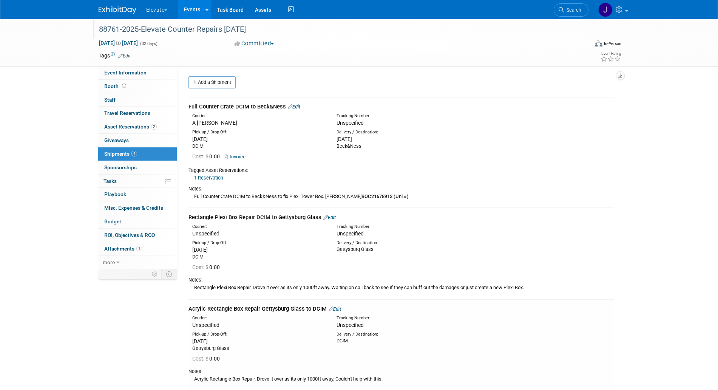
click at [329, 218] on link "Edit" at bounding box center [329, 217] width 12 height 6
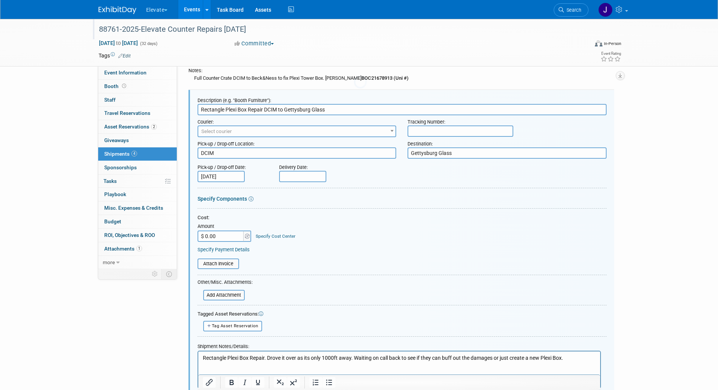
scroll to position [122, 0]
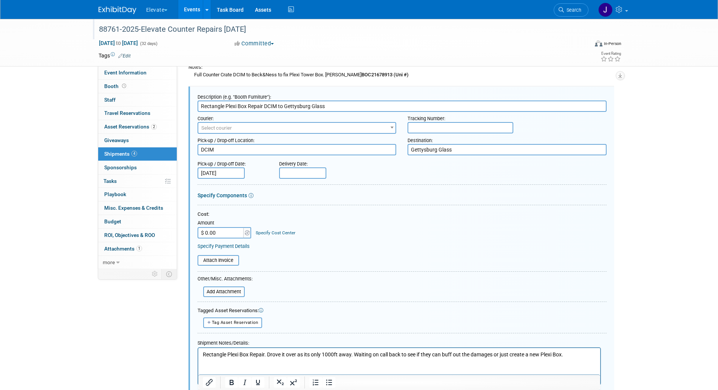
drag, startPoint x: 247, startPoint y: 105, endPoint x: 197, endPoint y: 105, distance: 49.8
click at [197, 105] on div "Description (e.g. "Booth Furniture"): Rectangle Plexi Box Repair DCIM to Gettys…" at bounding box center [401, 249] width 426 height 326
type input "Acrylic Rectangle Box Repair DCIM to Gettysburg Glass"
drag, startPoint x: 248, startPoint y: 353, endPoint x: 201, endPoint y: 348, distance: 47.9
click at [201, 348] on html "Rectangle Plexi Box Repair. Drove it over as its only 1000ft away. Waiting on c…" at bounding box center [399, 352] width 402 height 11
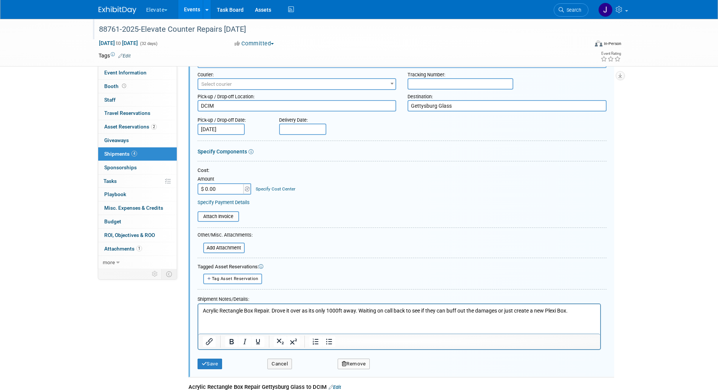
scroll to position [166, 0]
click at [213, 358] on button "Save" at bounding box center [209, 363] width 25 height 11
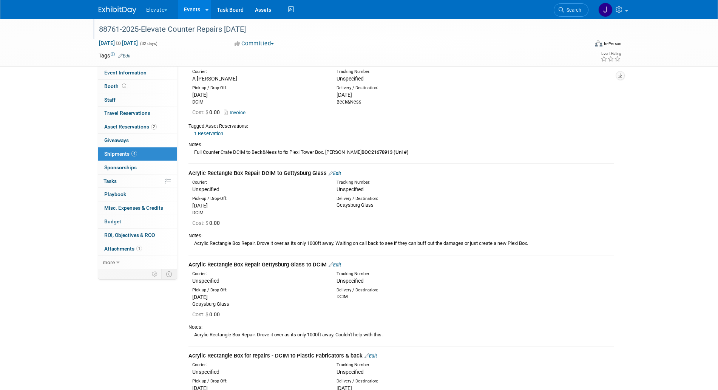
scroll to position [0, 0]
